Goal: Task Accomplishment & Management: Manage account settings

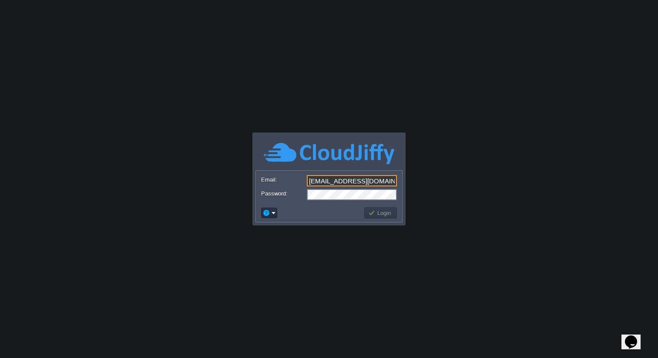
type input "info@jobnxt.co.in"
click at [378, 213] on button "Login" at bounding box center [380, 213] width 25 height 8
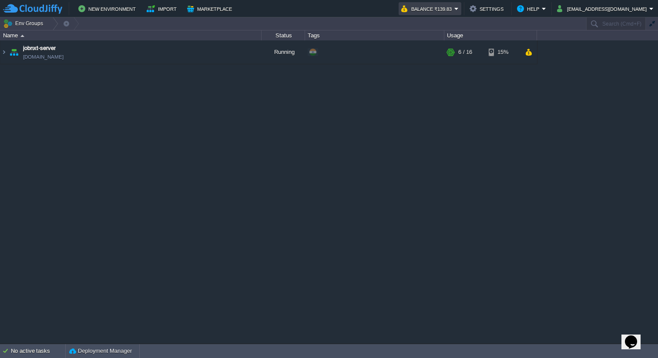
click at [454, 10] on button "Balance ₹139.83" at bounding box center [427, 8] width 53 height 10
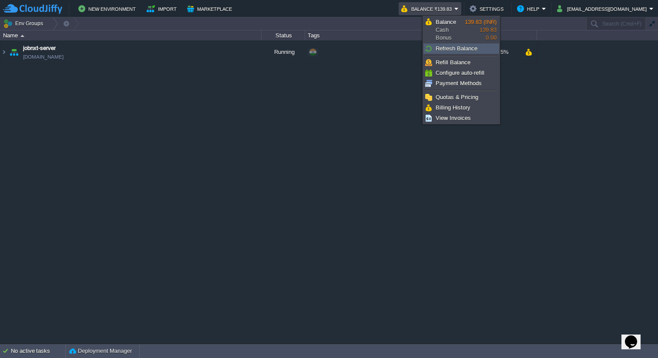
drag, startPoint x: 455, startPoint y: 41, endPoint x: 453, endPoint y: 47, distance: 6.2
click at [453, 47] on ul "Balance Cash Bonus 139.83 (INR) 139.83 0.00 Refresh Balance Refill Balance Conf…" at bounding box center [460, 70] width 77 height 109
click at [453, 47] on span "Refresh Balance" at bounding box center [456, 48] width 42 height 7
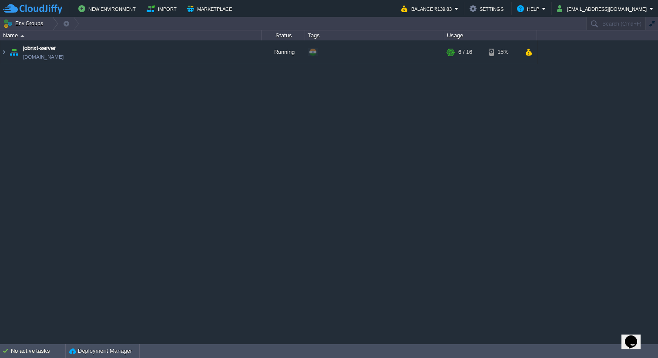
click at [394, 116] on div "jobnxt-server jobnxt-server.cloudjiffy.net Running + Add to Env Group RAM 36% C…" at bounding box center [329, 191] width 658 height 303
click at [608, 9] on button "info@jobnxt.co.in" at bounding box center [603, 8] width 92 height 10
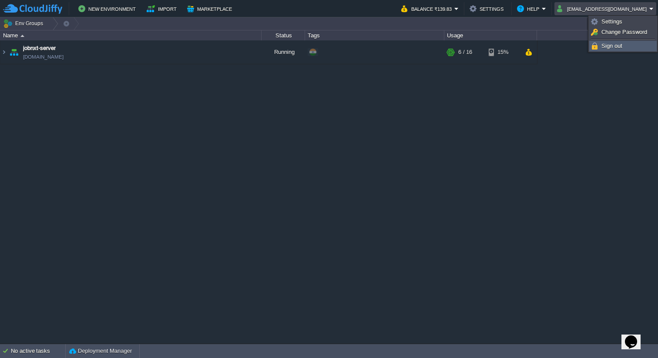
click at [604, 49] on span "Sign out" at bounding box center [611, 46] width 21 height 7
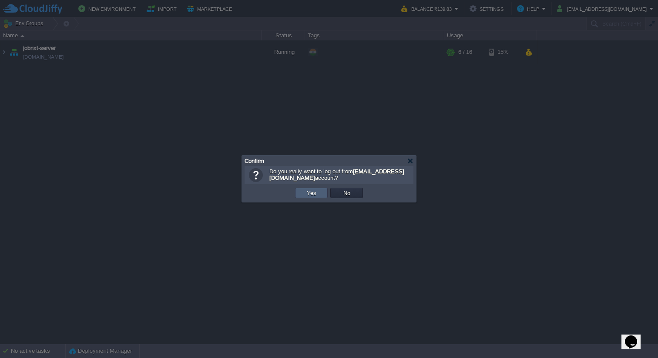
click at [308, 198] on td "Yes" at bounding box center [311, 193] width 33 height 10
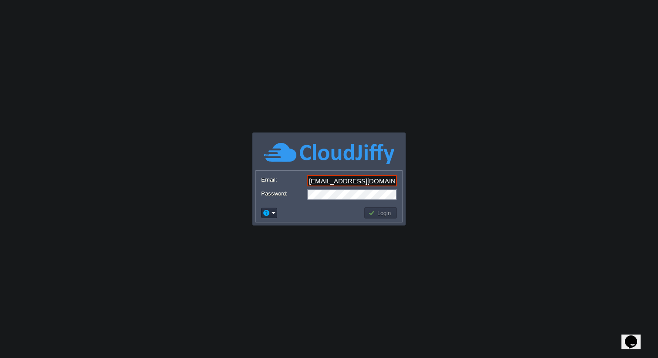
type input "[EMAIL_ADDRESS][DOMAIN_NAME]"
click at [371, 216] on button "Login" at bounding box center [380, 213] width 25 height 8
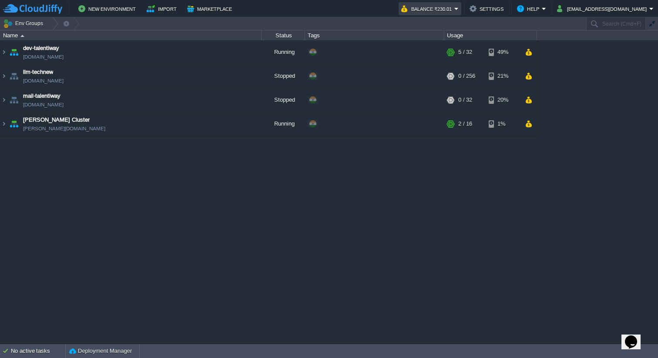
click at [454, 12] on button "Balance ₹230.01" at bounding box center [427, 8] width 53 height 10
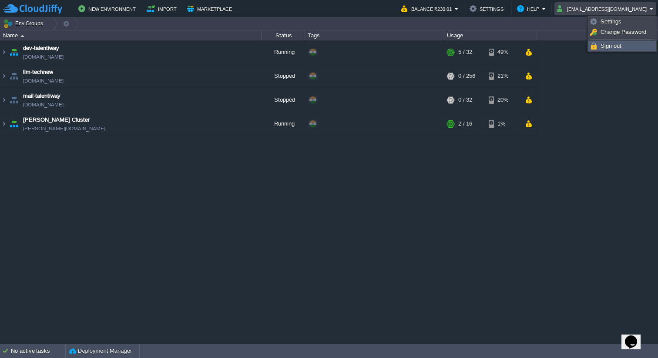
click at [603, 46] on span "Sign out" at bounding box center [610, 46] width 21 height 7
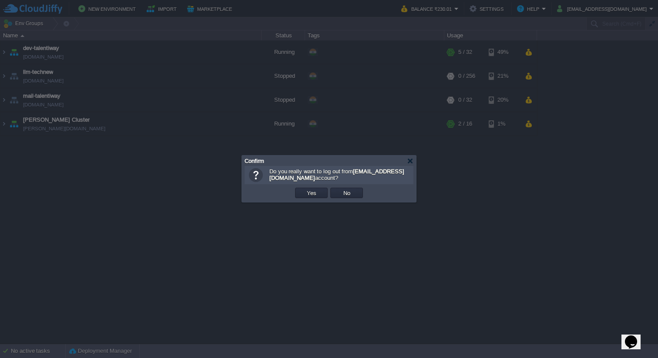
click at [297, 207] on div at bounding box center [329, 179] width 658 height 358
click at [305, 192] on button "Yes" at bounding box center [311, 193] width 15 height 8
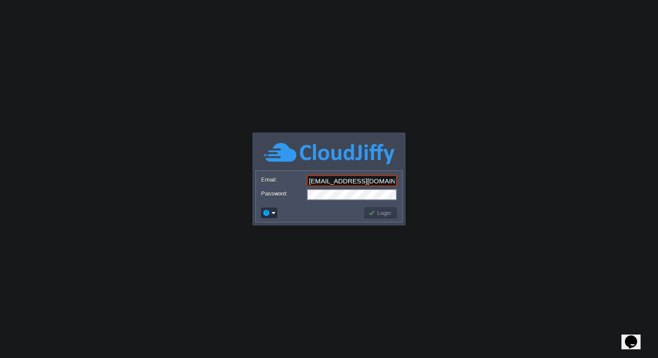
type input "[EMAIL_ADDRESS][DOMAIN_NAME]"
click at [366, 214] on td "Login" at bounding box center [380, 213] width 33 height 11
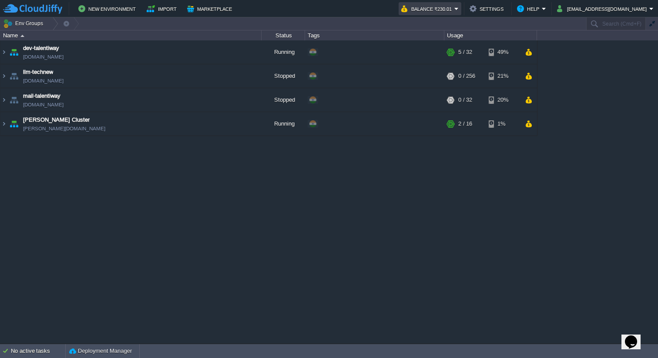
click at [454, 10] on button "Balance ₹230.01" at bounding box center [427, 8] width 53 height 10
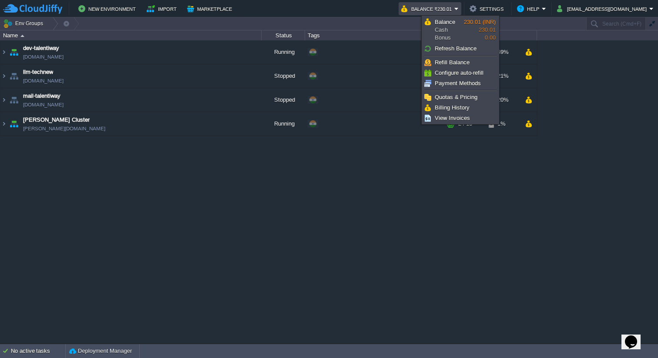
click at [454, 10] on button "Balance ₹230.01" at bounding box center [427, 8] width 53 height 10
